Goal: Task Accomplishment & Management: Manage account settings

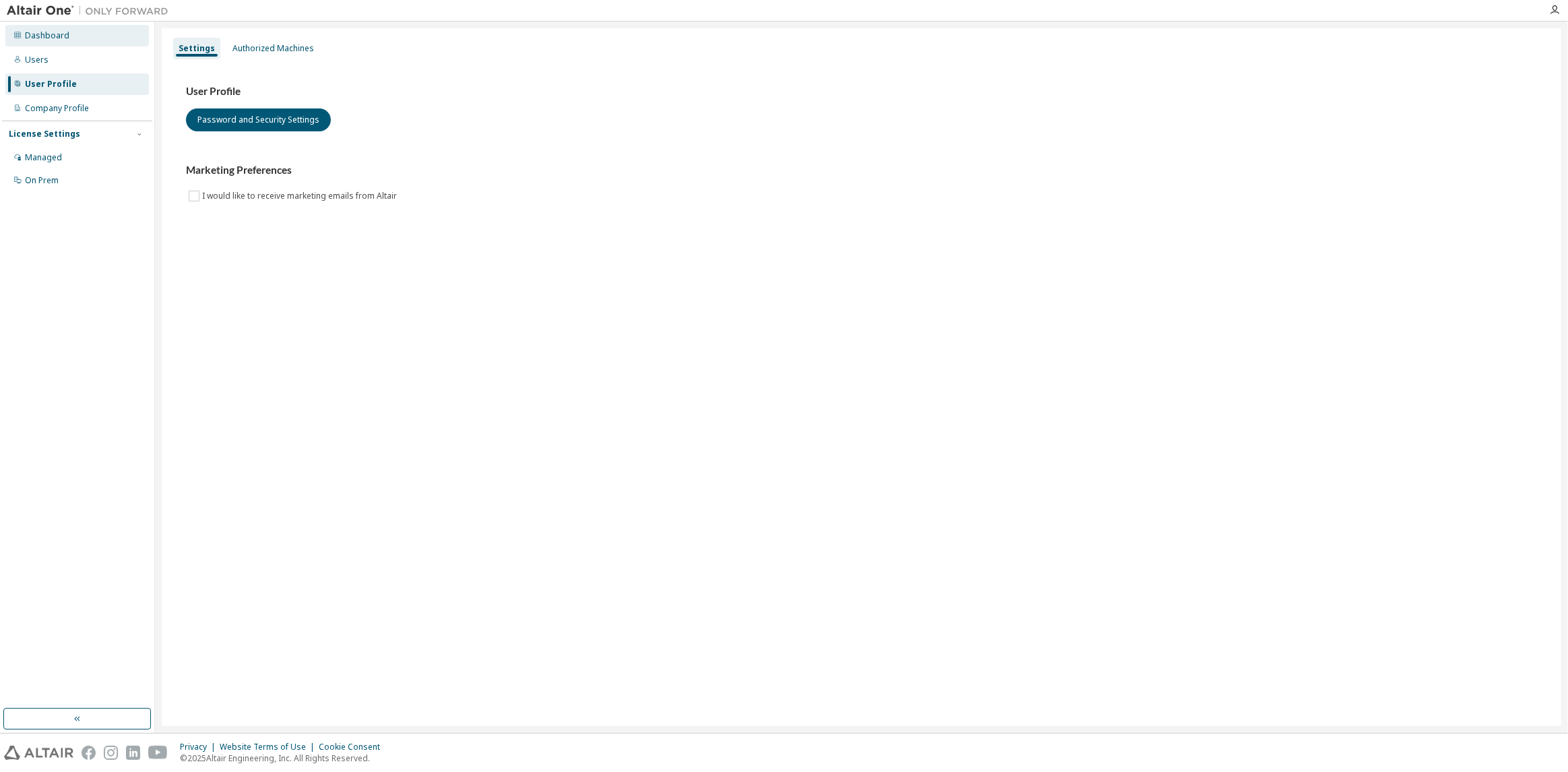
click at [75, 44] on div "Dashboard" at bounding box center [77, 36] width 144 height 22
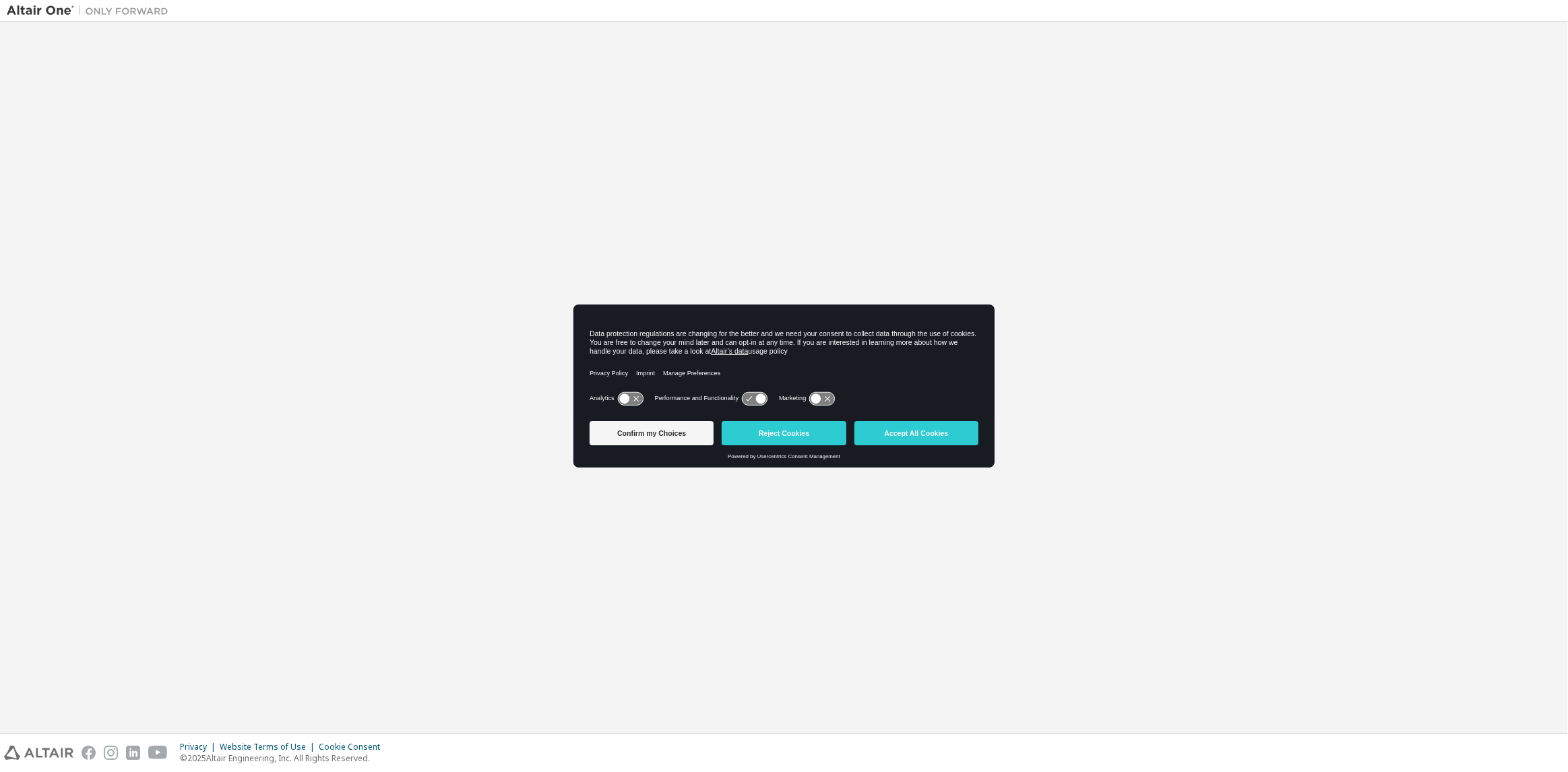
click at [751, 400] on icon at bounding box center [753, 399] width 25 height 13
click at [756, 395] on icon at bounding box center [761, 399] width 10 height 10
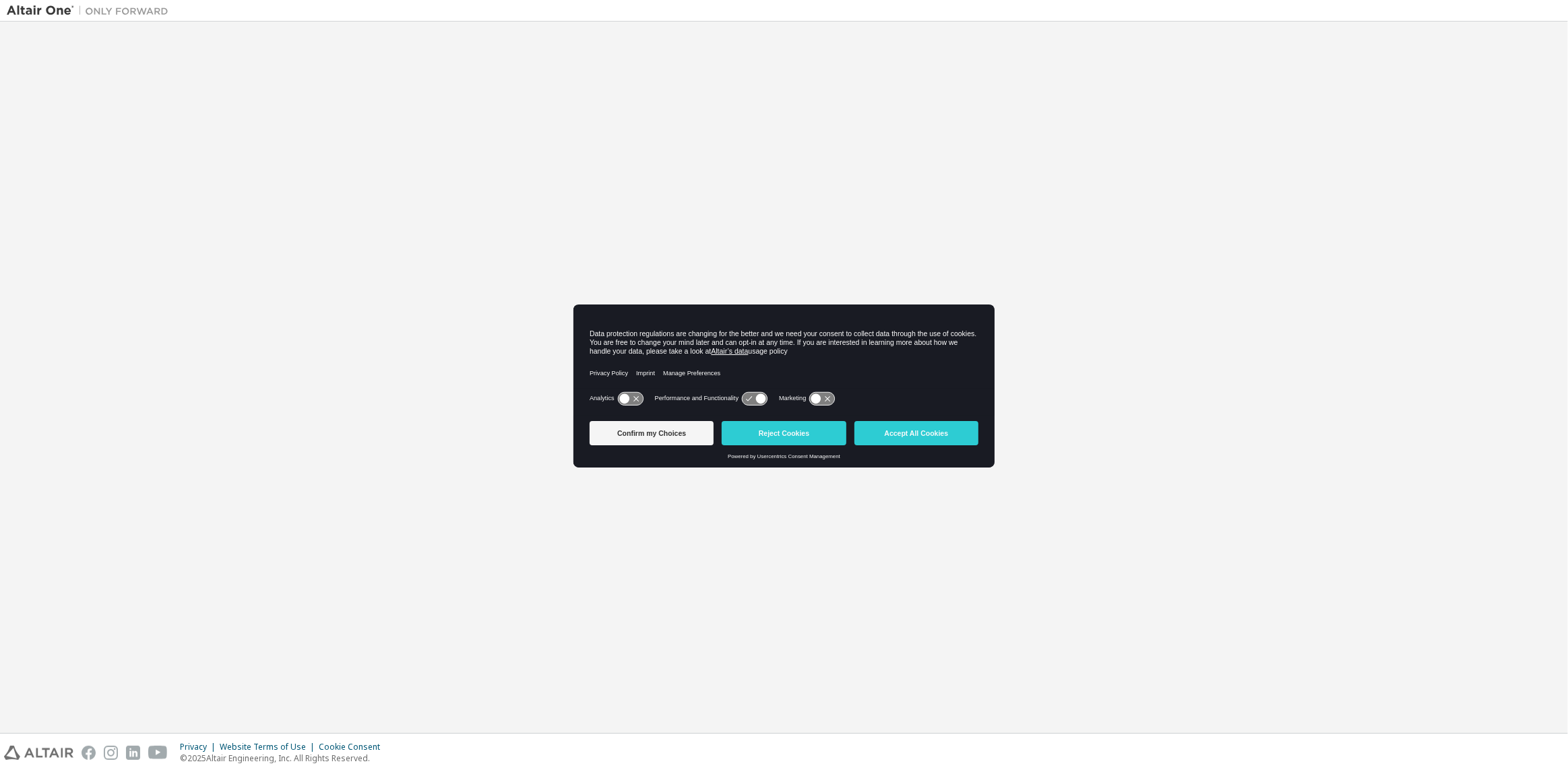
click at [756, 395] on icon at bounding box center [761, 399] width 10 height 10
click at [624, 454] on div "Powered by Usercentrics Consent Management" at bounding box center [784, 456] width 389 height 6
click at [637, 442] on button "Confirm my Choices" at bounding box center [651, 434] width 124 height 24
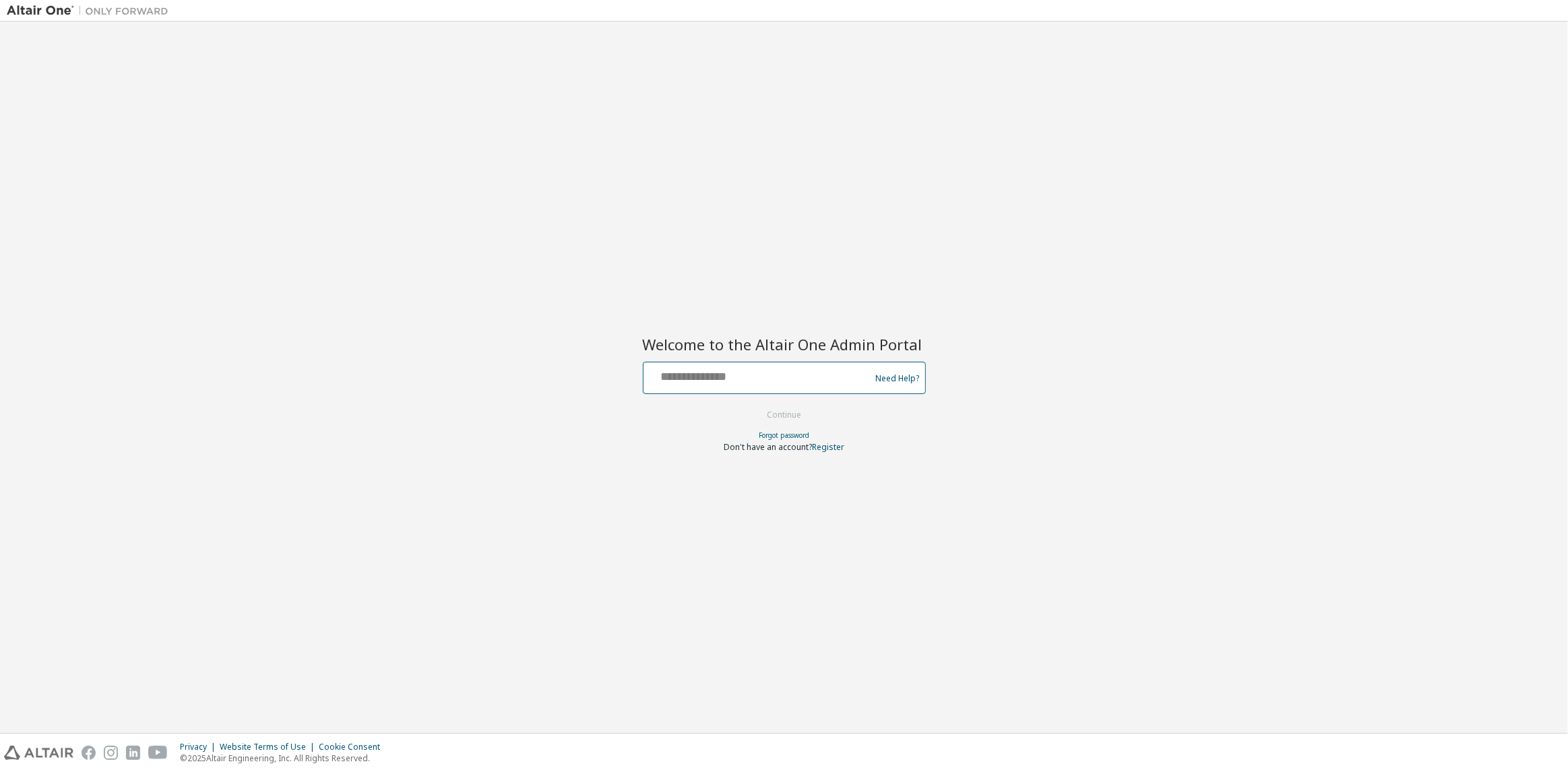
click at [762, 381] on input "text" at bounding box center [759, 375] width 221 height 19
type input "**********"
click at [753, 405] on button "Continue" at bounding box center [784, 414] width 61 height 20
